Goal: Entertainment & Leisure: Consume media (video, audio)

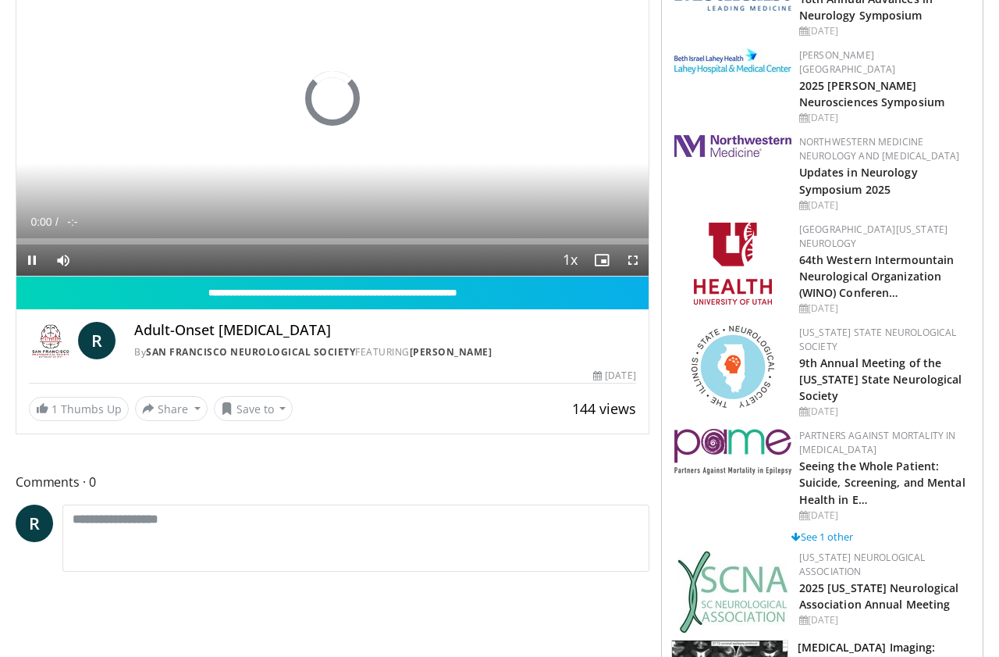
scroll to position [201, 0]
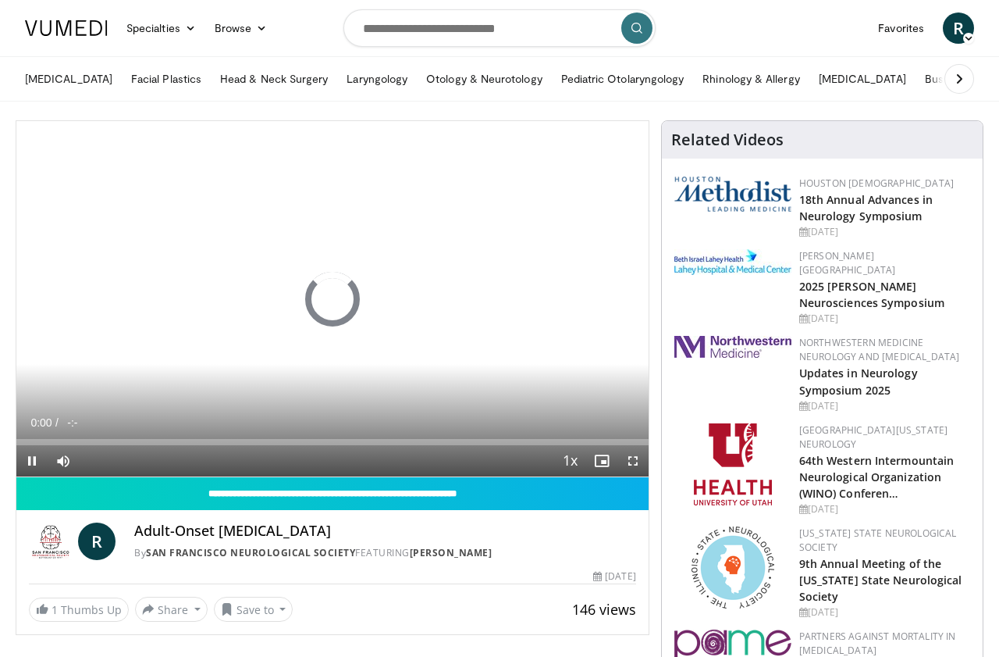
scroll to position [201, 0]
